Goal: Navigation & Orientation: Find specific page/section

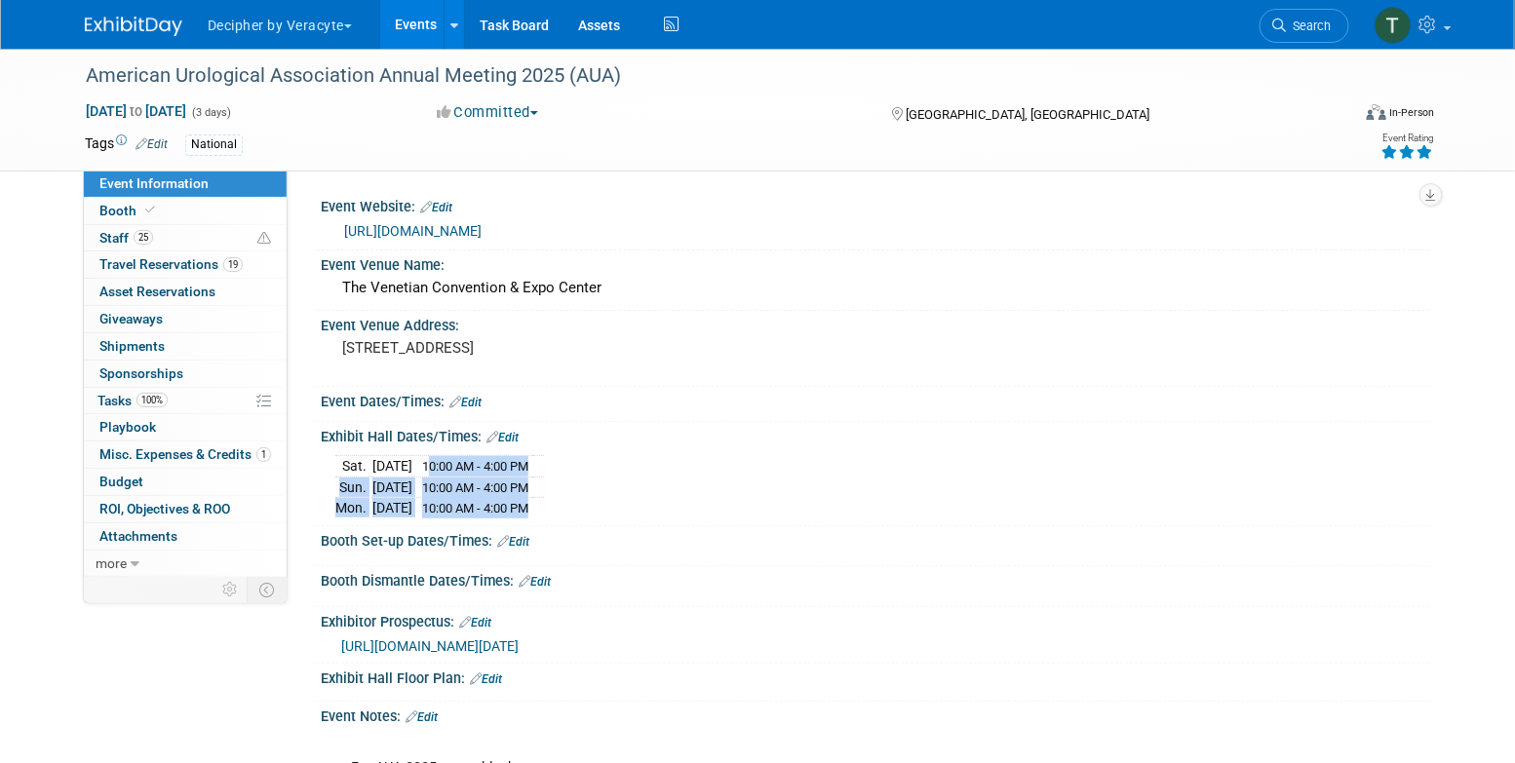
click at [407, 38] on link "Events" at bounding box center [415, 24] width 71 height 49
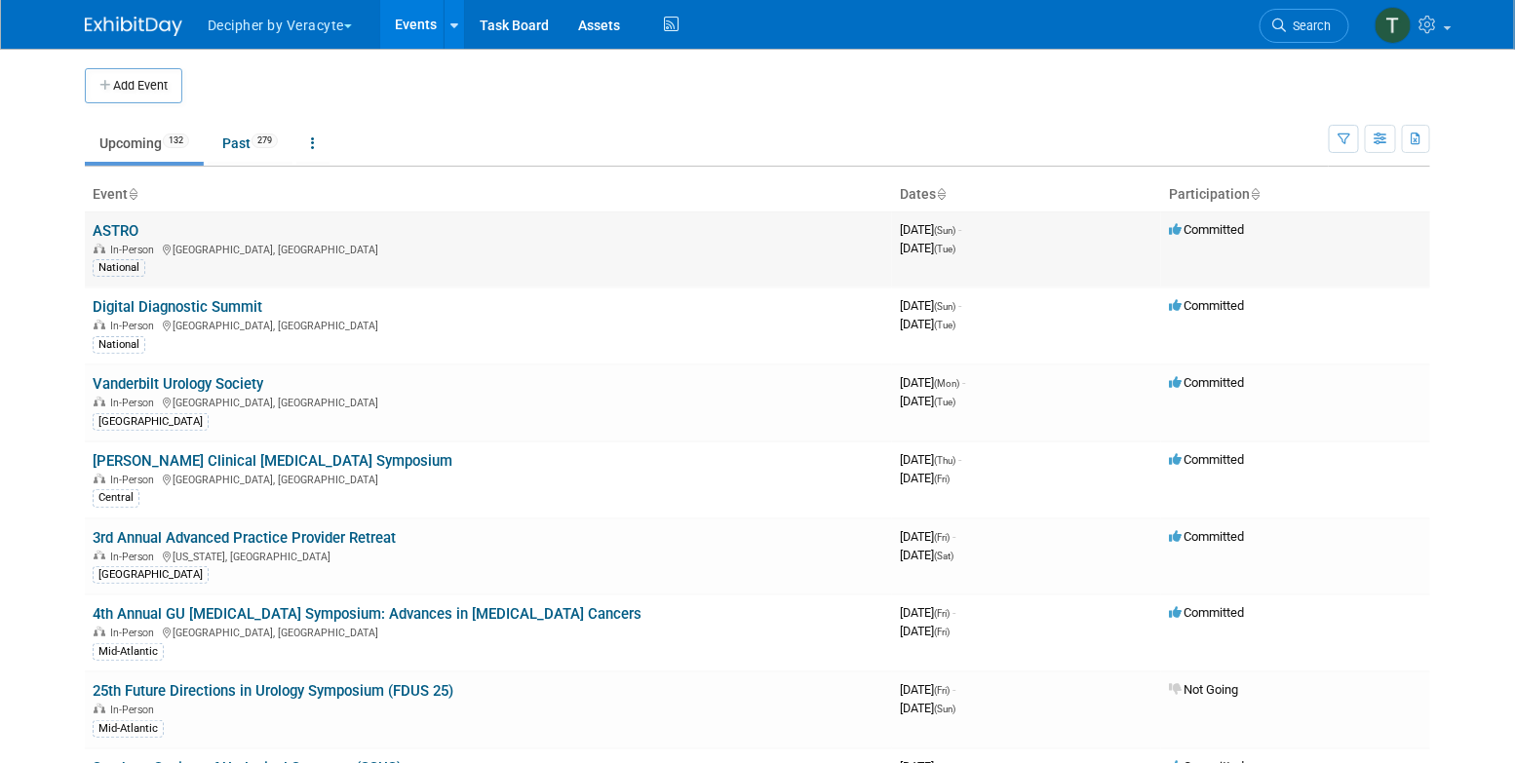
click at [124, 222] on link "ASTRO" at bounding box center [116, 231] width 46 height 18
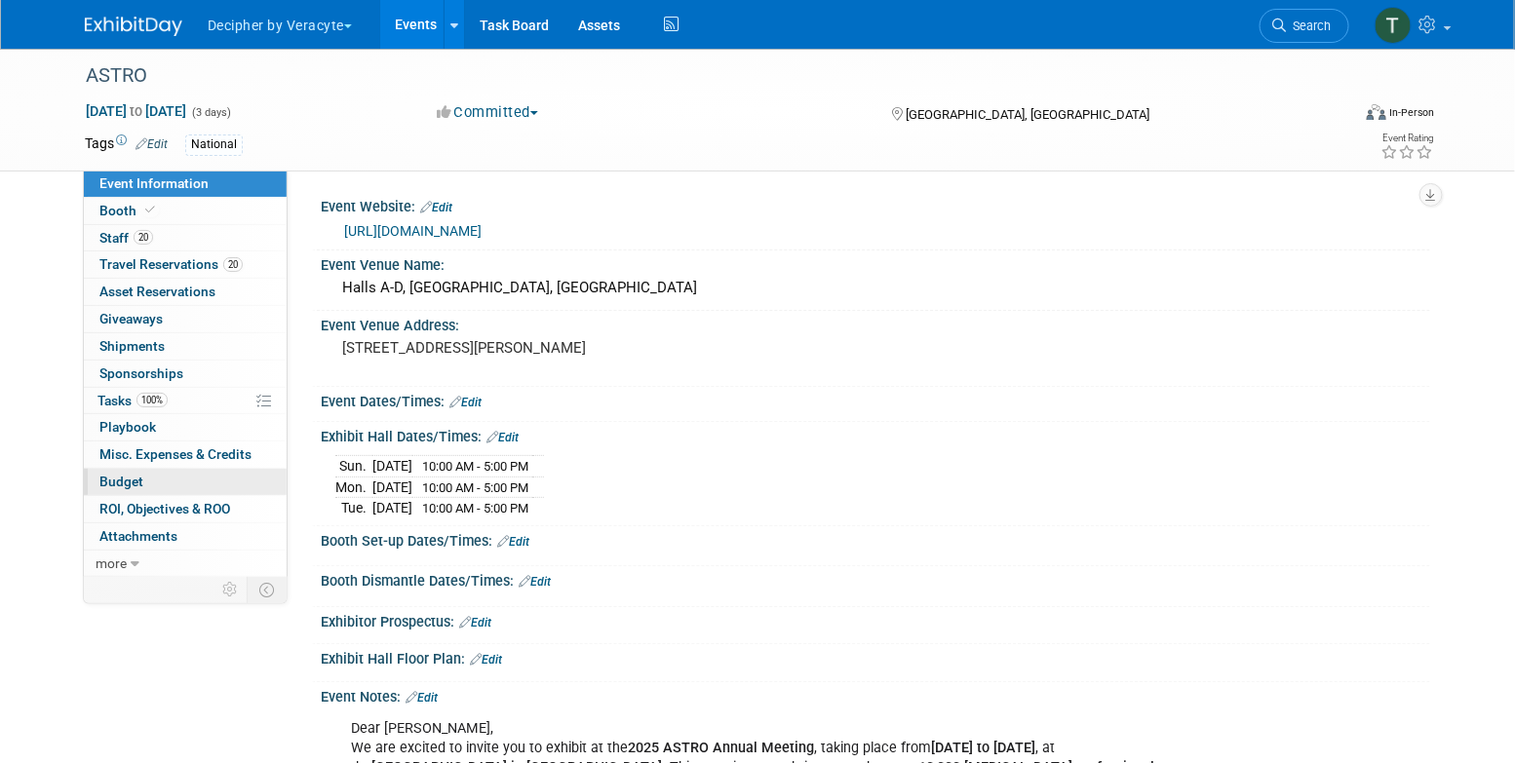
click at [205, 476] on link "Budget" at bounding box center [185, 482] width 203 height 26
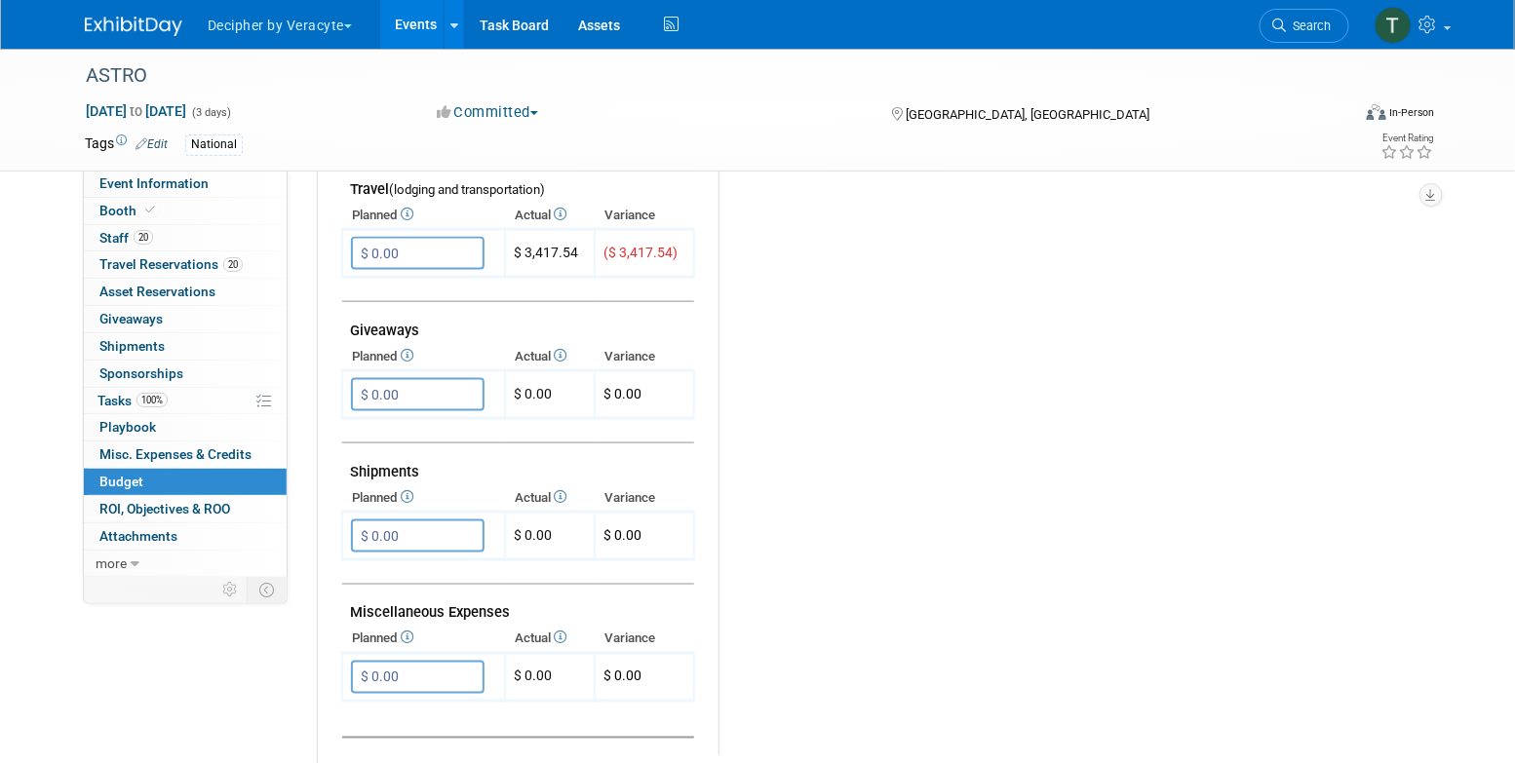
scroll to position [506, 0]
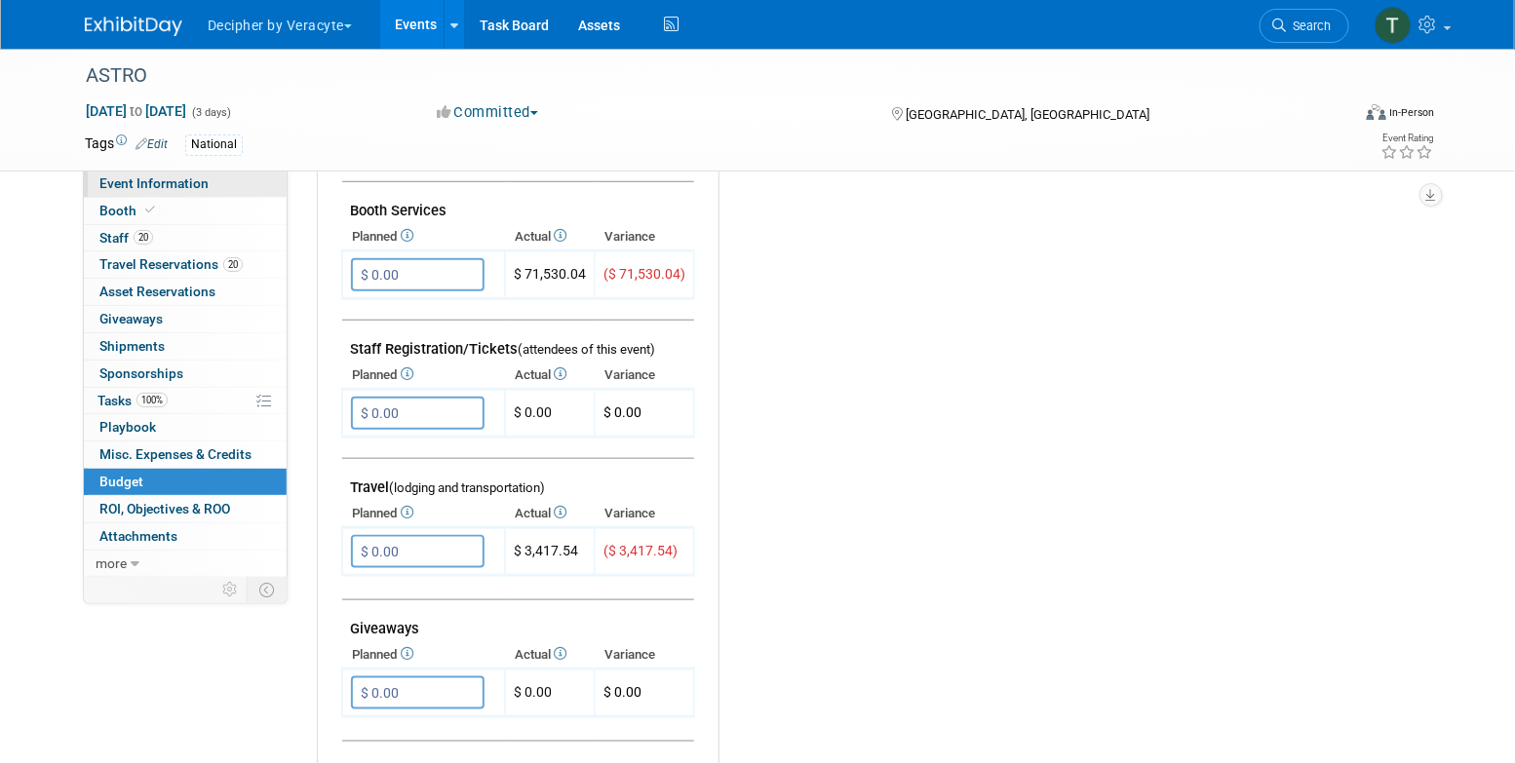
click at [216, 182] on link "Event Information" at bounding box center [185, 184] width 203 height 26
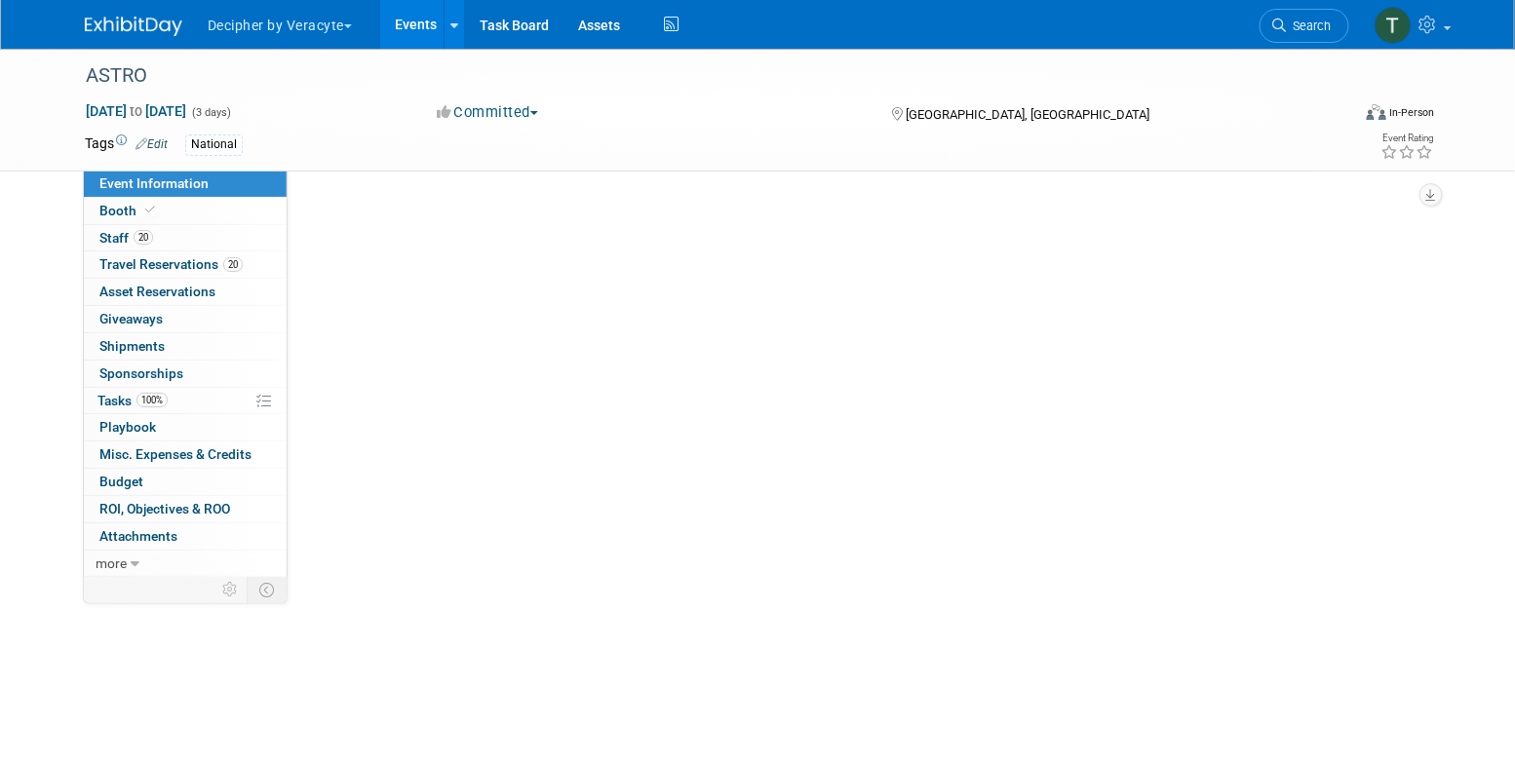
scroll to position [0, 0]
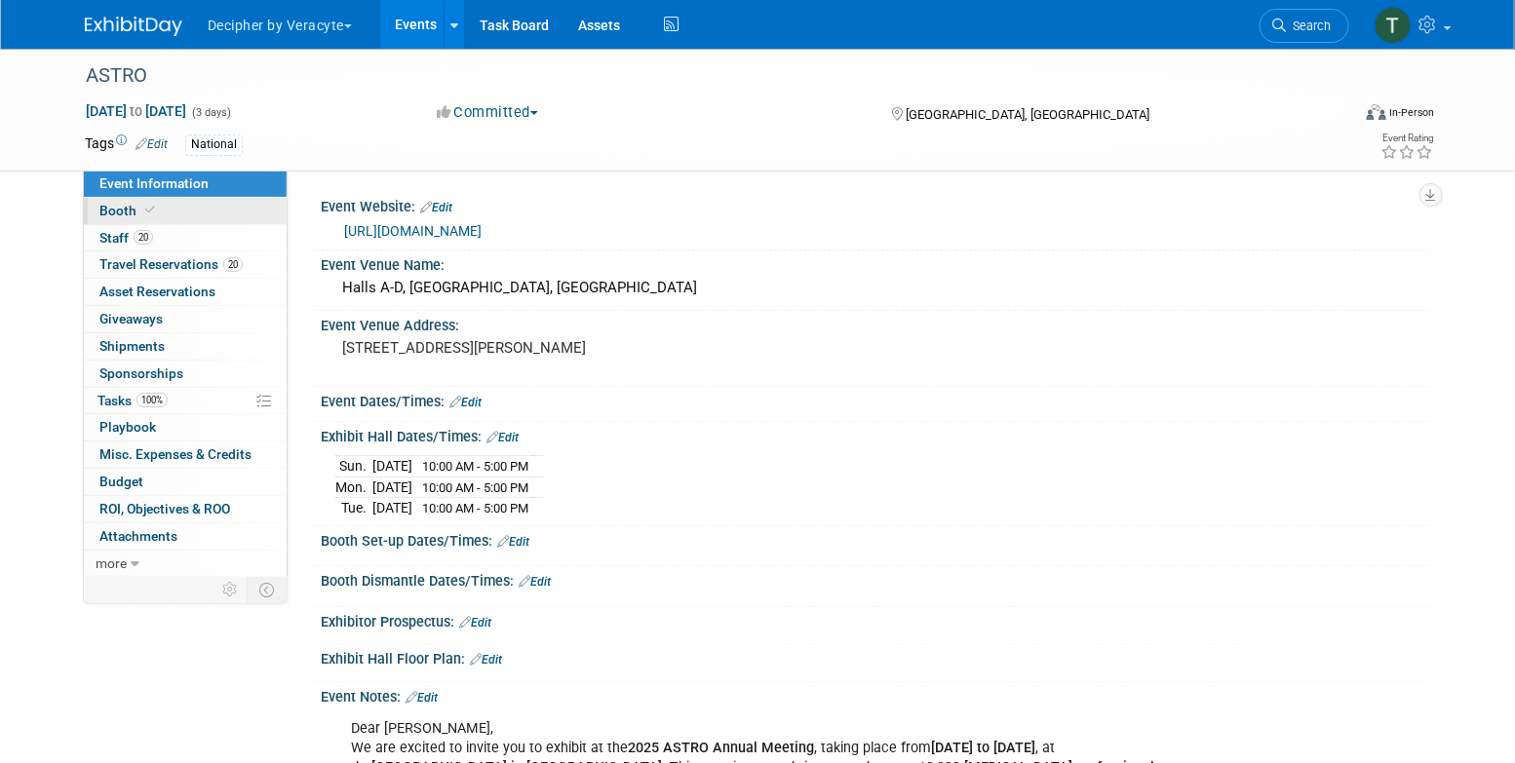
click at [236, 212] on link "Booth" at bounding box center [185, 211] width 203 height 26
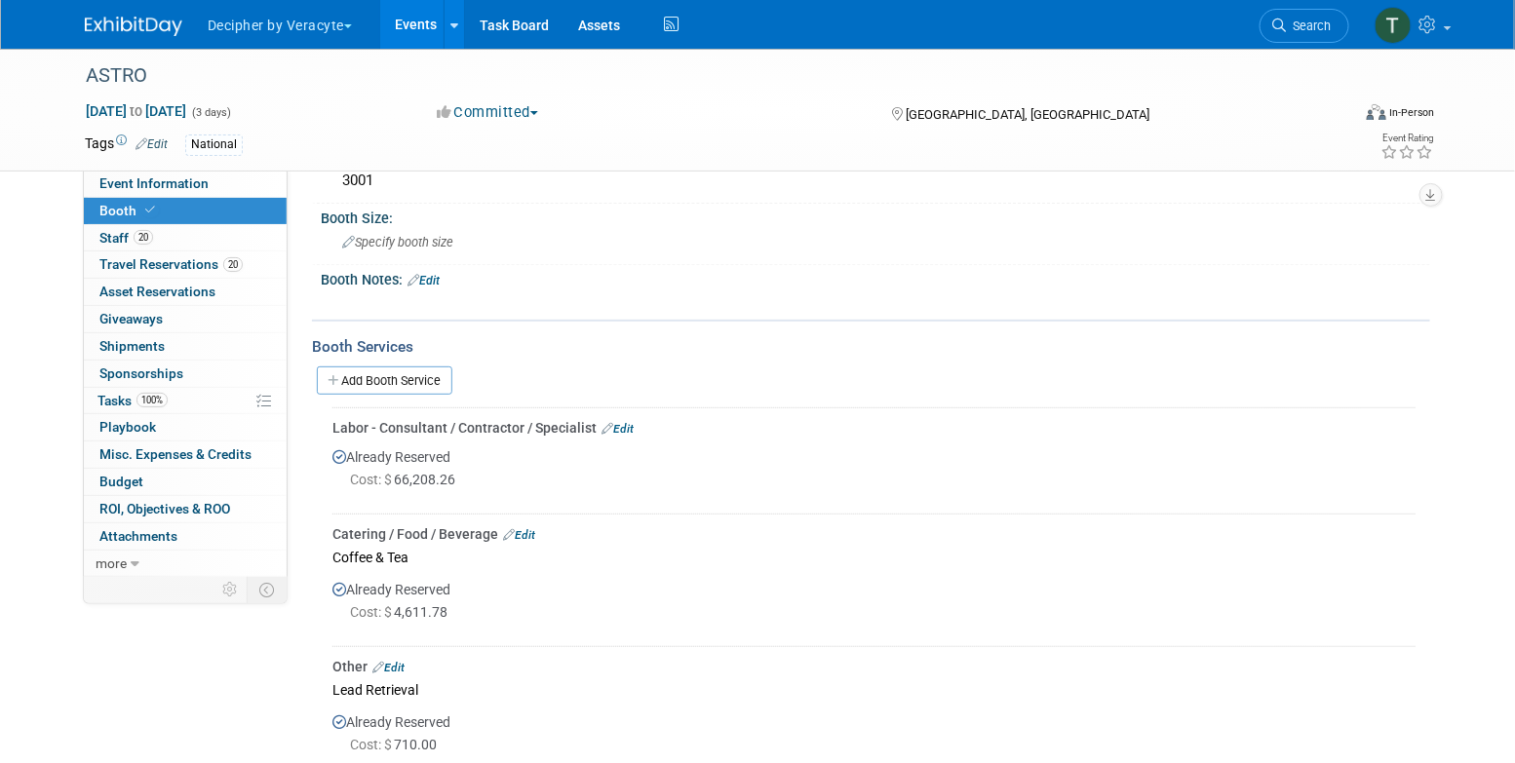
scroll to position [135, 0]
click at [441, 595] on div "Already Reserved Cost: $ 4,611.78" at bounding box center [873, 602] width 1083 height 69
